Goal: Transaction & Acquisition: Purchase product/service

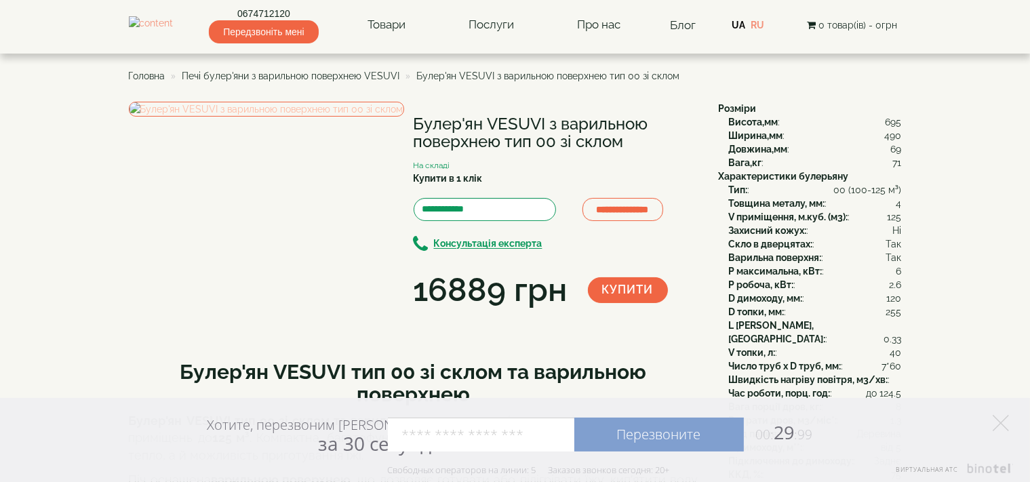
click at [244, 117] on img at bounding box center [266, 109] width 275 height 15
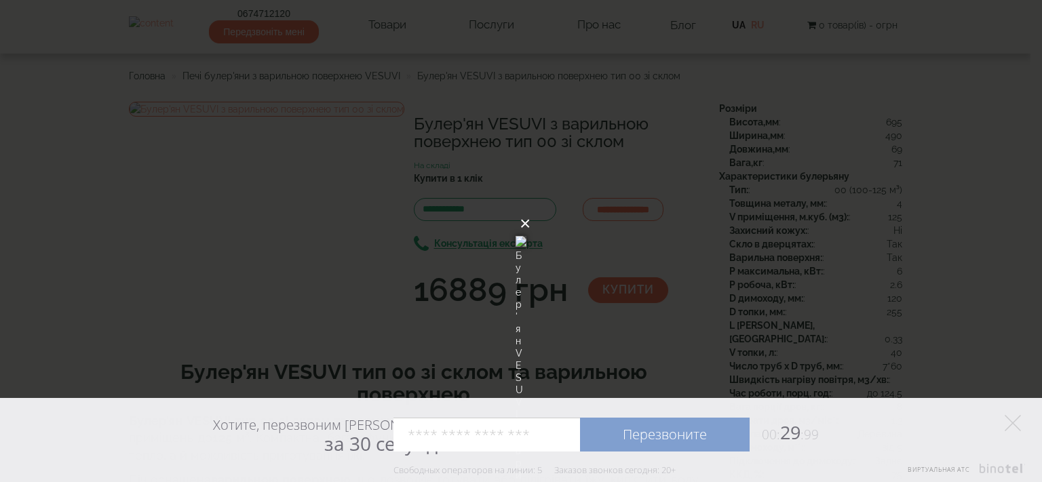
click at [530, 209] on button "×" at bounding box center [525, 224] width 11 height 30
